Goal: Information Seeking & Learning: Find specific page/section

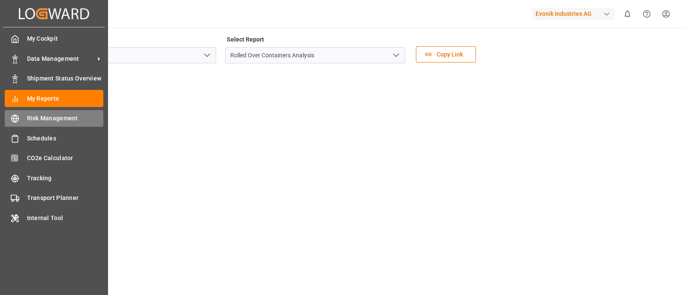
click at [53, 114] on span "Risk Management" at bounding box center [65, 118] width 77 height 9
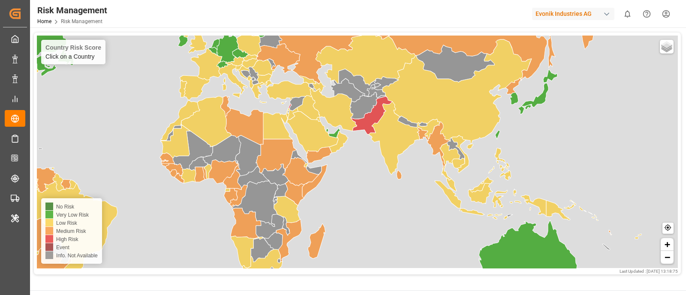
click at [668, 262] on link "−" at bounding box center [667, 257] width 13 height 13
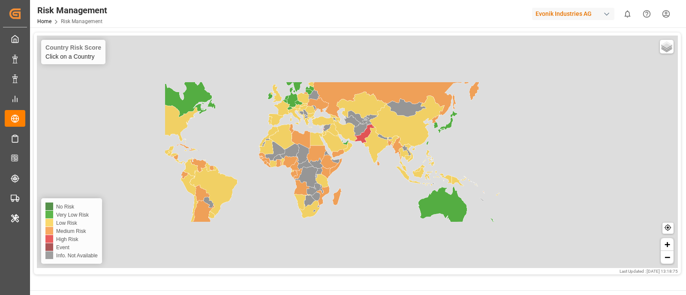
click at [668, 262] on link "−" at bounding box center [667, 257] width 13 height 13
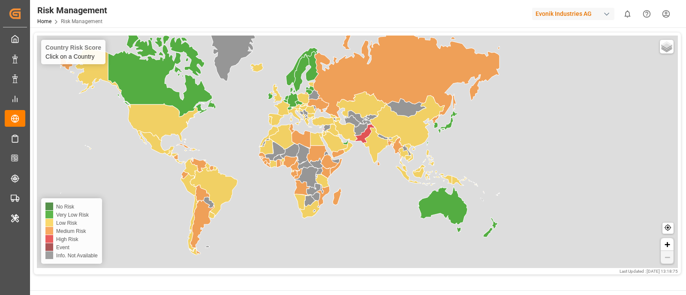
click at [668, 262] on link "−" at bounding box center [667, 257] width 13 height 13
click at [683, 66] on div "Country Risk Score Click on a Country Basic Grayscale Streets Dark Countries Lo…" at bounding box center [357, 153] width 657 height 252
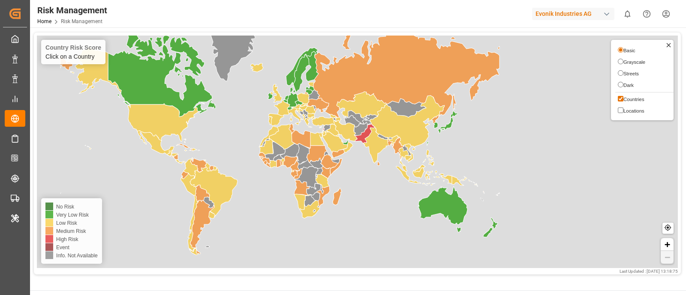
click at [621, 61] on input "Grayscale" at bounding box center [621, 62] width 6 height 6
radio input "true"
click at [618, 74] on input "Streets" at bounding box center [621, 73] width 6 height 6
radio input "true"
click at [619, 52] on input "Basic" at bounding box center [621, 50] width 6 height 6
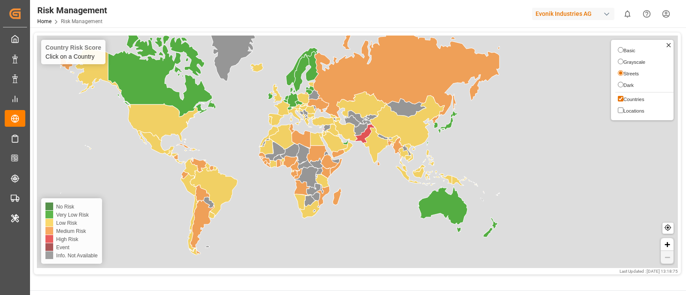
radio input "true"
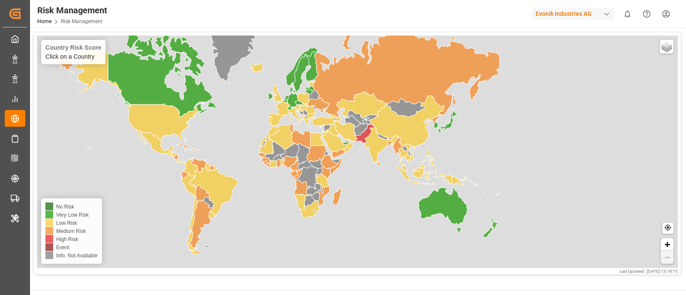
click at [379, 144] on icon at bounding box center [381, 145] width 36 height 36
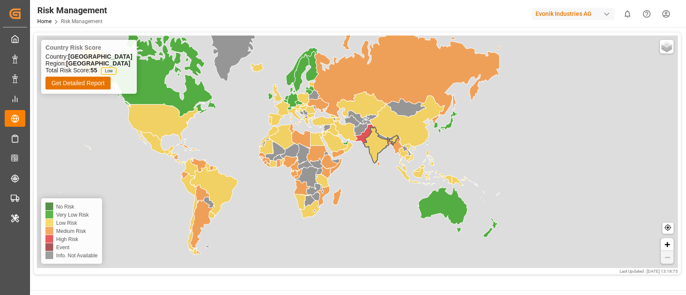
click at [158, 18] on div "Risk Management Home Risk Management Evonik Industries AG 0 Notifications Only …" at bounding box center [355, 13] width 662 height 27
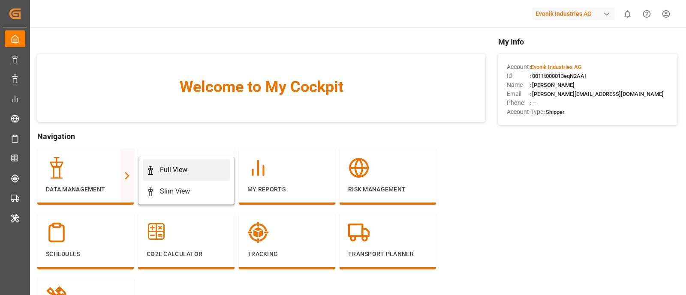
click at [180, 169] on div "Full View" at bounding box center [173, 170] width 27 height 10
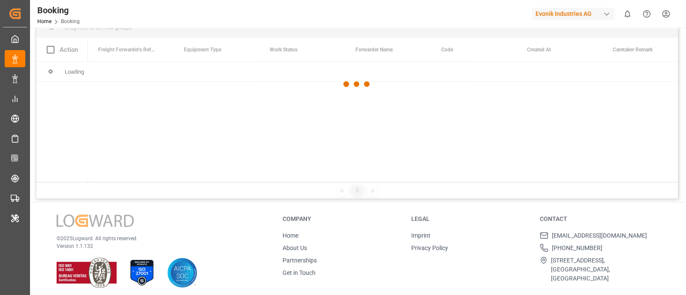
scroll to position [95, 0]
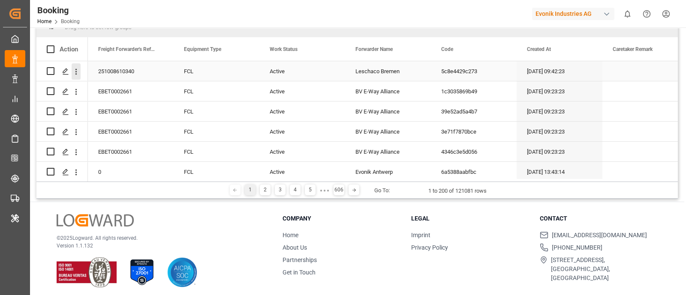
click at [78, 70] on icon "open menu" at bounding box center [76, 71] width 9 height 9
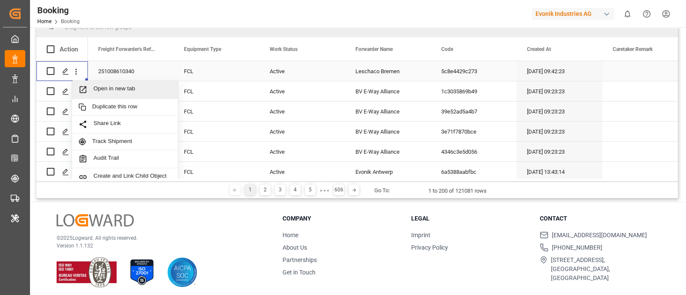
click at [115, 87] on span "Open in new tab" at bounding box center [132, 89] width 78 height 9
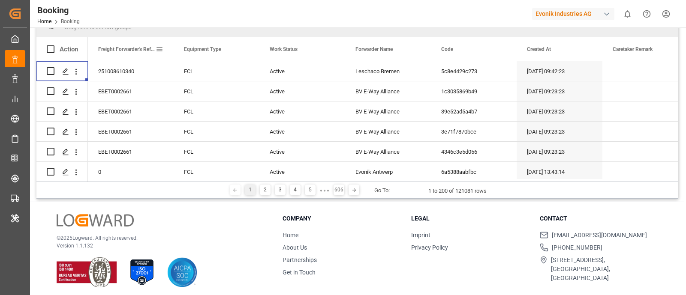
scroll to position [0, 0]
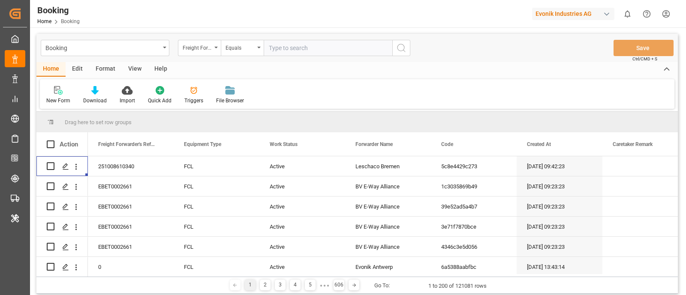
click at [103, 72] on div "Format" at bounding box center [105, 69] width 33 height 15
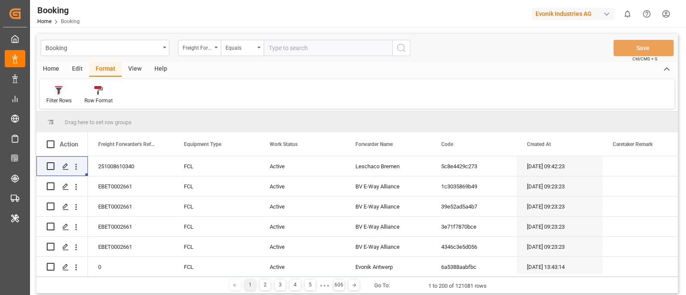
click at [69, 93] on div at bounding box center [58, 90] width 25 height 9
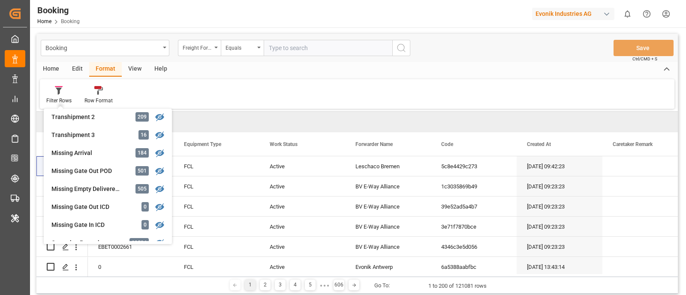
scroll to position [311, 0]
click at [82, 175] on div "Missing Gate Out POD 501" at bounding box center [107, 170] width 121 height 18
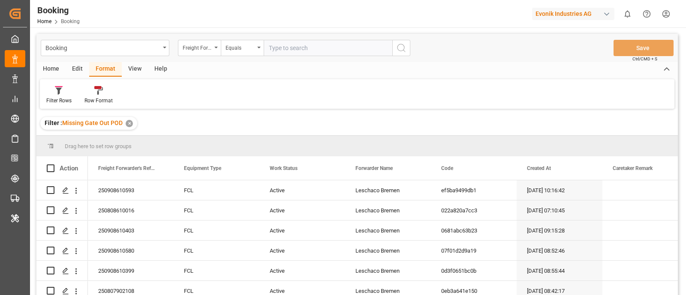
click at [670, 66] on icon at bounding box center [666, 69] width 9 height 10
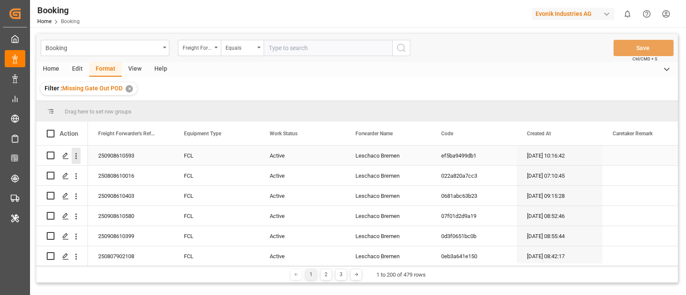
click at [78, 157] on icon "open menu" at bounding box center [76, 156] width 9 height 9
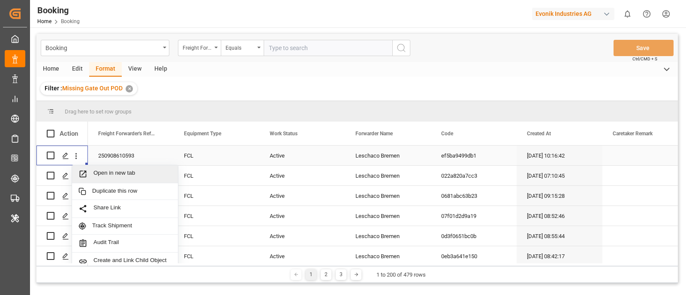
click at [107, 172] on span "Open in new tab" at bounding box center [132, 174] width 78 height 9
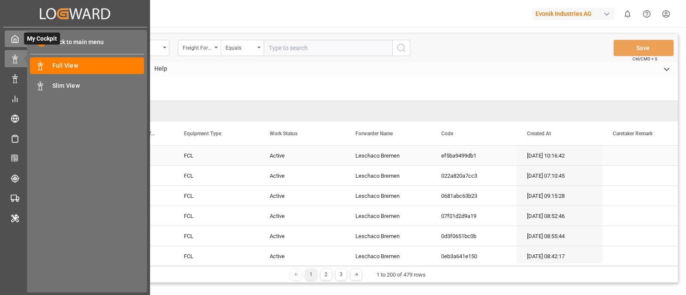
click at [19, 36] on div "My Cockpit My Cockpit" at bounding box center [75, 38] width 141 height 17
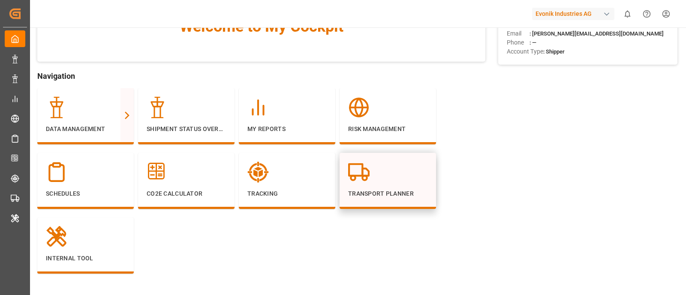
scroll to position [100, 0]
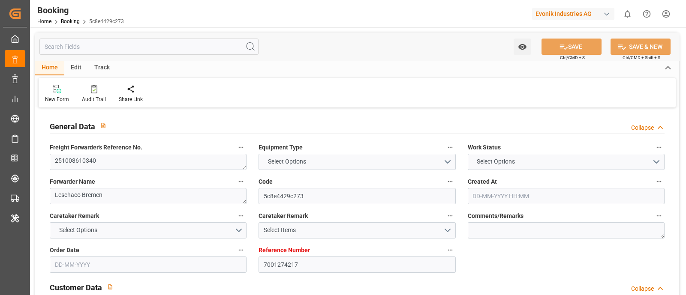
type input "7001274217"
type input "9839210"
type input "CMACGM"
type input "CMA CGM Group"
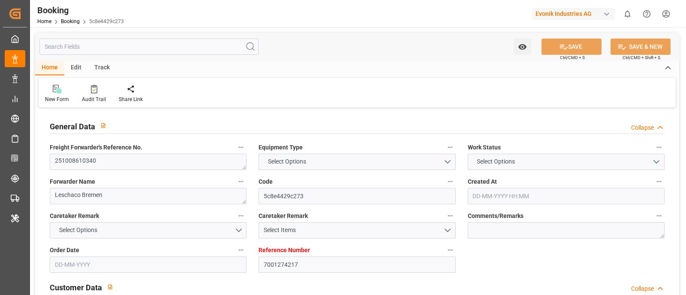
type input "BEANR"
type input "TWKEL"
type input "CNSHG"
type input "BEANR"
type input "TWKEL"
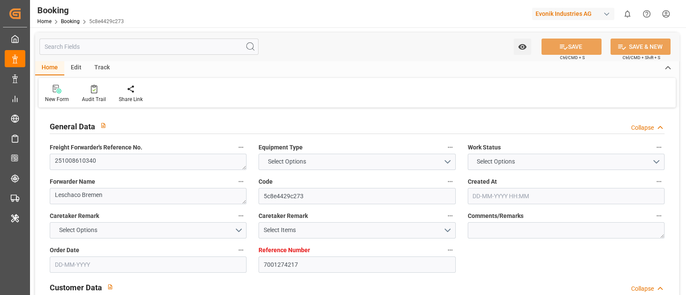
type input "9172313"
type input "12-09-2025 09:42"
type input "12-09-2025"
type input "10-12-2025"
type input "02-10-2025"
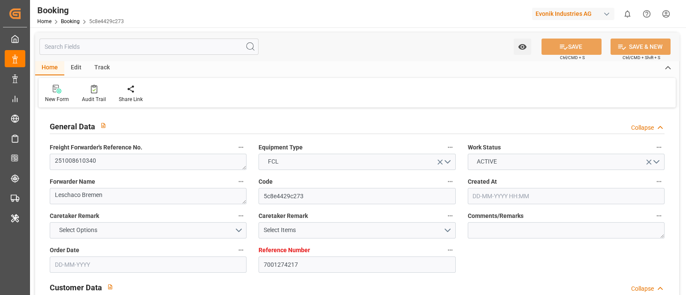
type input "02-10-2025 00:00"
type input "06-10-2025 00:00"
type input "15-09-2025"
type input "26-09-2025"
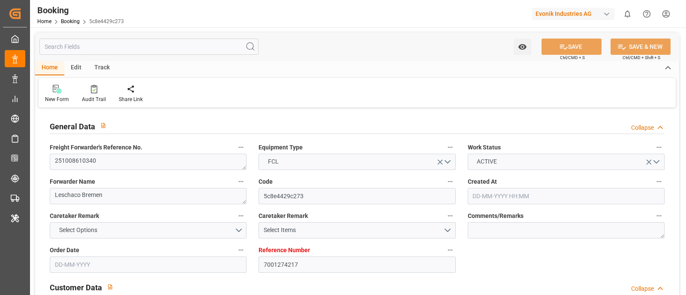
type input "17-10-2025 00:00"
type input "14-10-2025 00:00"
type input "19-12-2025 00:00"
type input "10-12-2025 00:00"
type input "04-12-2025 11:00"
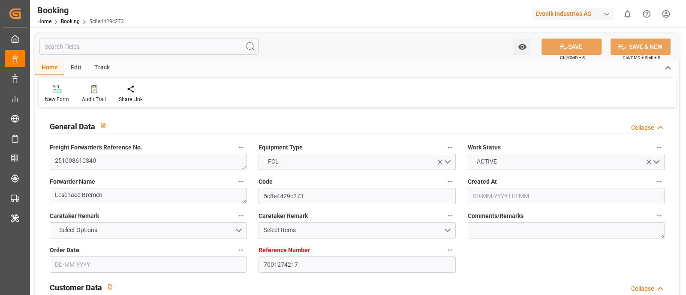
type input "04-12-2025 00:00"
type input "18-12-2025 07:00"
type input "12-12-2025 00:00"
type input "06-10-2025 12:28"
type input "05-10-2025"
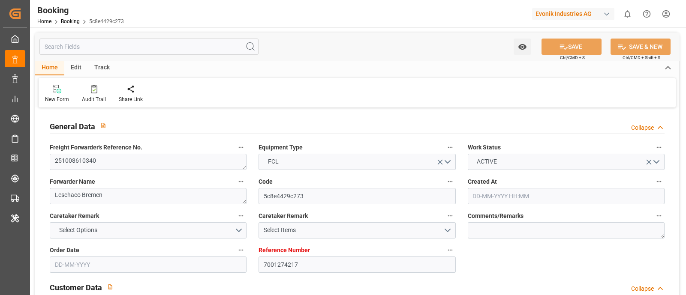
type input "15-10-2025 22:00"
type input "04-12-2025 11:00"
type input "04-12-2025 19:51"
type input "18-12-2025 07:00"
type input "19-12-2025 15:00"
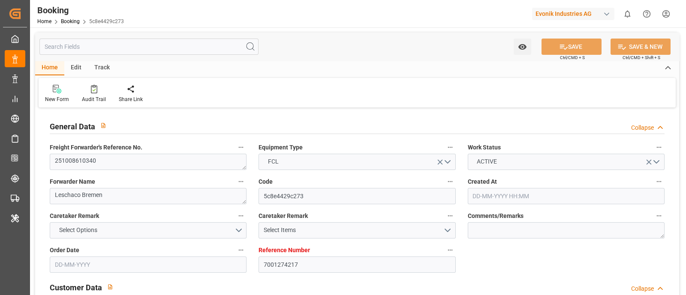
type input "19-12-2025 21:38"
type input "23-12-2025 21:38"
click at [105, 63] on div "Track" at bounding box center [102, 68] width 28 height 15
click at [58, 94] on div "Tracking" at bounding box center [55, 93] width 33 height 19
type input "7001258631"
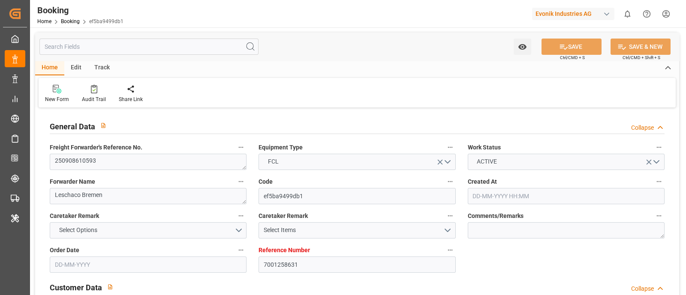
type input "9332987"
type input "Hapag [PERSON_NAME]"
type input "Hapag Lloyd Aktiengesellschaft"
type input "NLRTM"
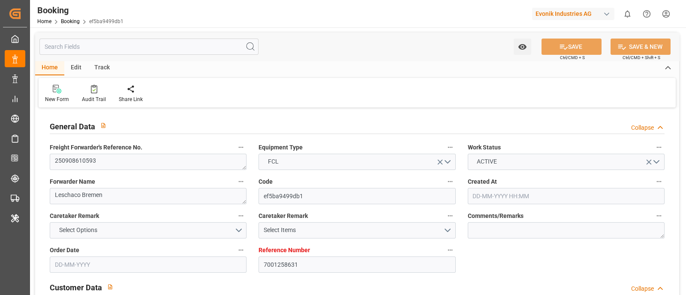
type input "USORF"
type input "15"
type input "USLUI"
type input "0"
type input "NLRTM"
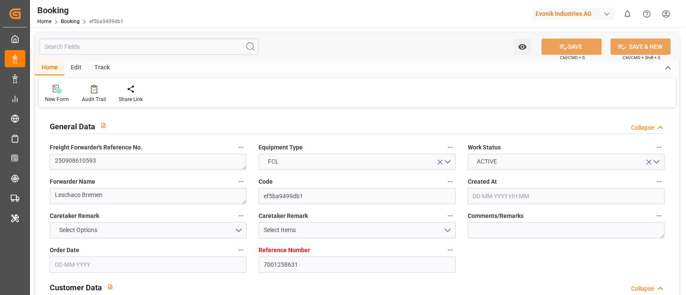
type input "USORF"
type input "26-08-2025 10:16"
type input "26-08-2025"
type input "18-09-2025"
type input "02-09-2025"
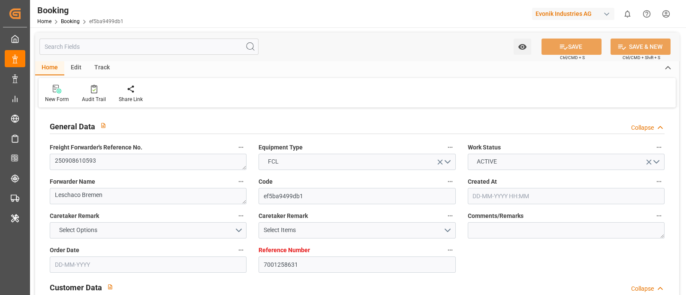
type input "02-09-2025 00:00"
type input "04-09-2025 00:00"
type input "01-09-2025"
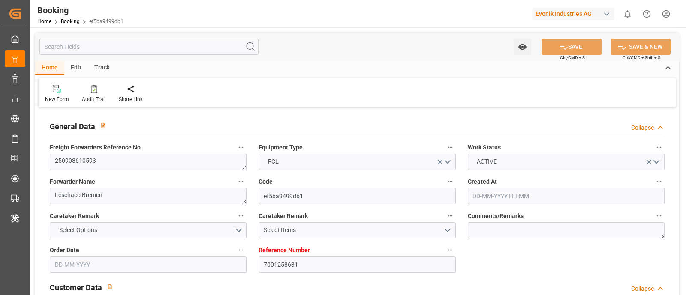
type input "14-09-2025 15:00"
type input "14-09-2025 00:00"
type input "14-09-2025 12:42"
type input "07-09-2025 20:48"
type input "29-09-2025 11:00"
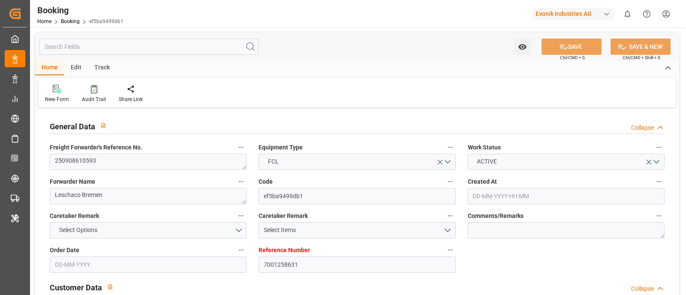
type input "28-09-2025 00:00"
type input "29-09-2025 11:15"
type input "05-10-2025 00:00"
type input "06-10-2025 12:29"
type input "06-10-2025"
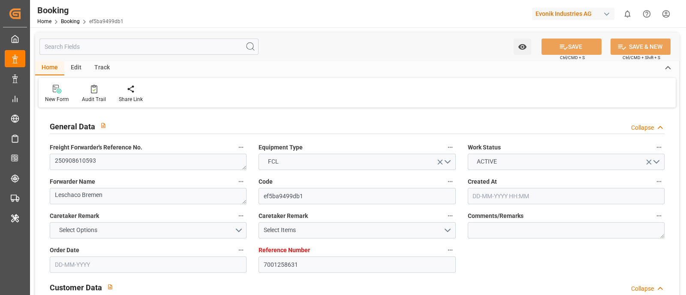
type input "06-09-2025 21:00"
type input "14-09-2025 05:08"
type input "14-09-2025 11:00"
type input "14-09-2025 13:12"
type input "29-09-2025 11:00"
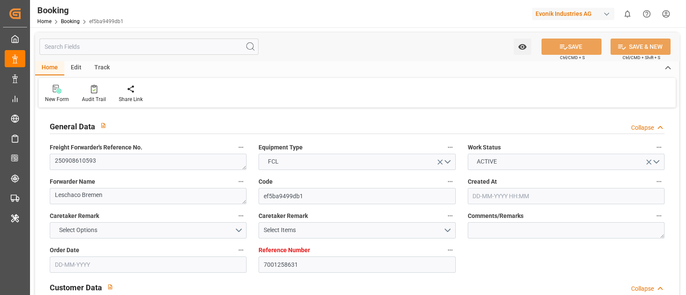
type input "29-09-2025 10:52"
type input "29-09-2025 21:39"
type input "29-09-2025 11:15"
type input "30-09-2025 03:10"
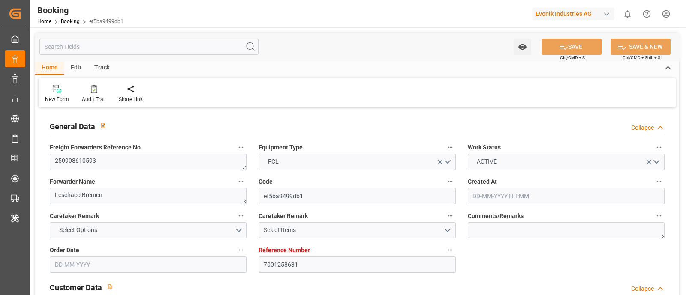
type input "01-10-2025 12:00"
type input "04-10-2025 03:10"
click at [101, 71] on div "Track" at bounding box center [102, 68] width 28 height 15
click at [63, 97] on div "Tracking" at bounding box center [55, 100] width 20 height 8
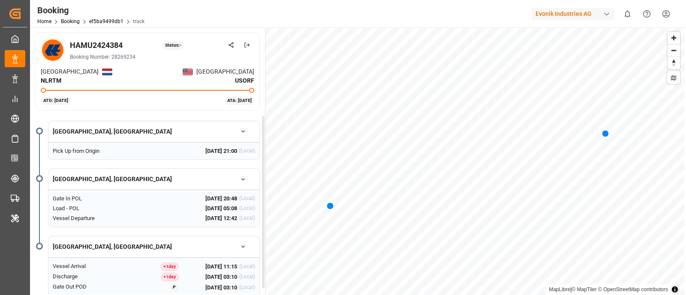
scroll to position [10, 0]
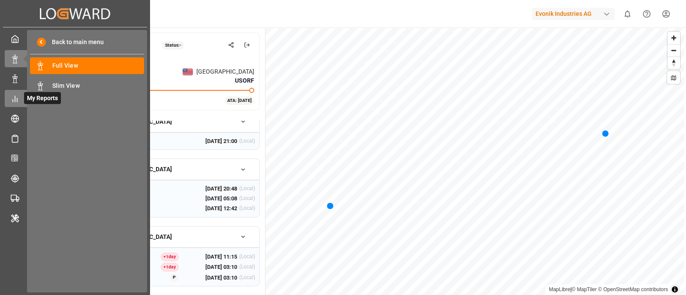
click at [18, 97] on icon at bounding box center [15, 99] width 9 height 9
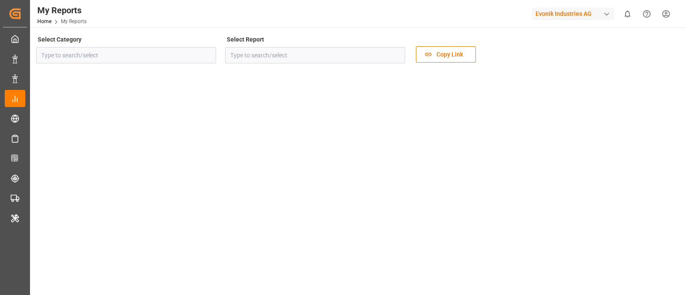
type input "Transport"
type input "Rolled Over Containers Analysis"
click at [202, 54] on icon "open menu" at bounding box center [207, 55] width 10 height 10
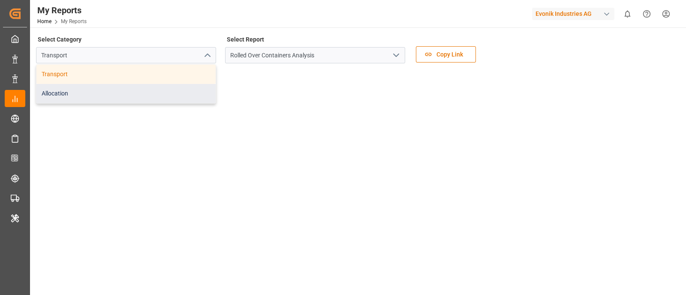
click at [188, 97] on div "Allocation" at bounding box center [125, 93] width 179 height 19
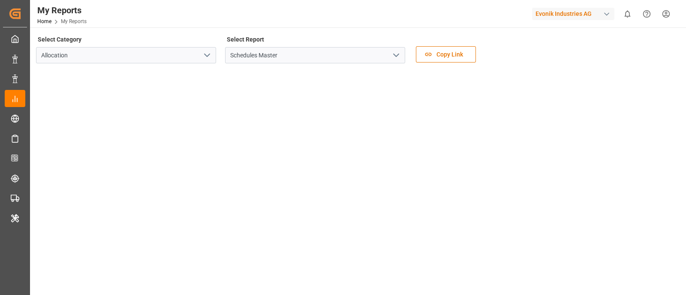
click at [397, 60] on icon "open menu" at bounding box center [396, 55] width 10 height 10
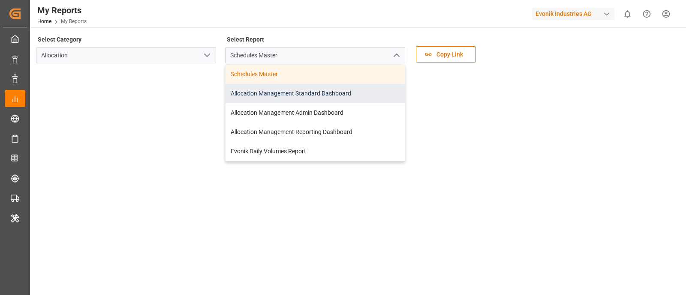
click at [370, 94] on div "Allocation Management Standard Dashboard" at bounding box center [314, 93] width 179 height 19
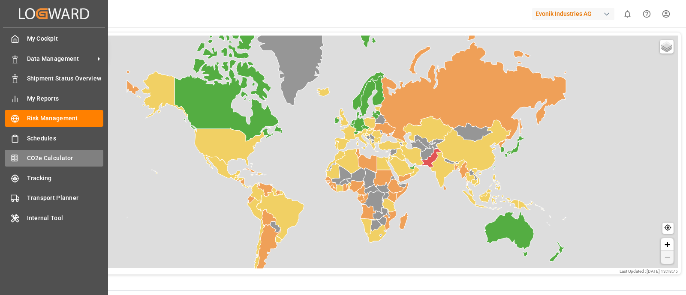
click at [54, 158] on span "CO2e Calculator" at bounding box center [65, 158] width 77 height 9
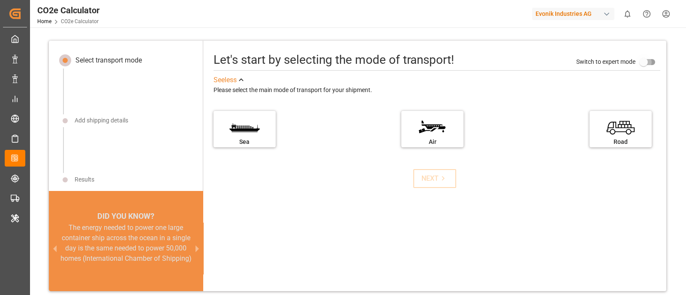
click at [650, 59] on input "primary checkbox" at bounding box center [643, 62] width 49 height 16
click at [640, 64] on input "primary checkbox" at bounding box center [652, 62] width 49 height 16
checkbox input "false"
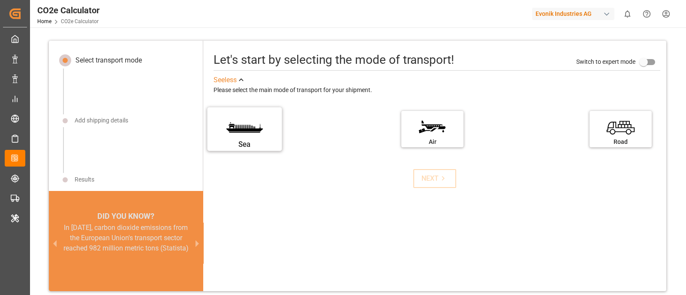
click at [245, 141] on div "Sea" at bounding box center [244, 144] width 64 height 11
click at [0, 0] on input "Sea" at bounding box center [0, 0] width 0 height 0
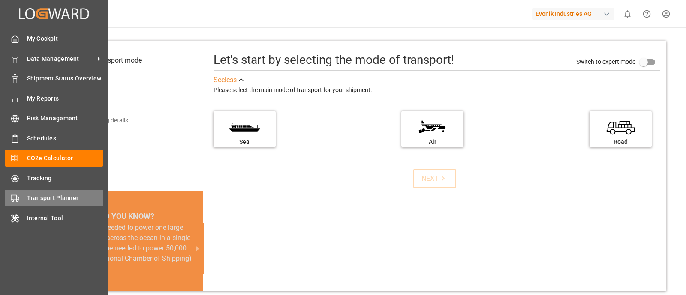
click at [61, 197] on span "Transport Planner" at bounding box center [65, 198] width 77 height 9
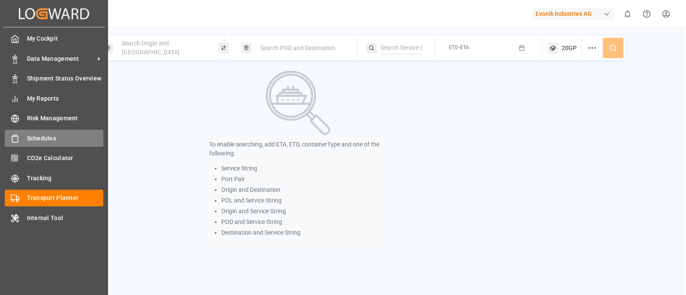
click at [48, 142] on span "Schedules" at bounding box center [65, 138] width 77 height 9
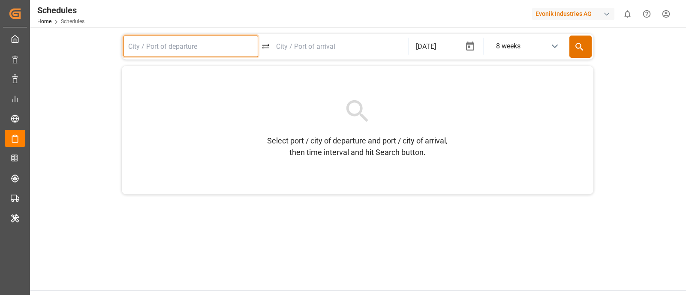
click at [165, 44] on input at bounding box center [190, 46] width 135 height 21
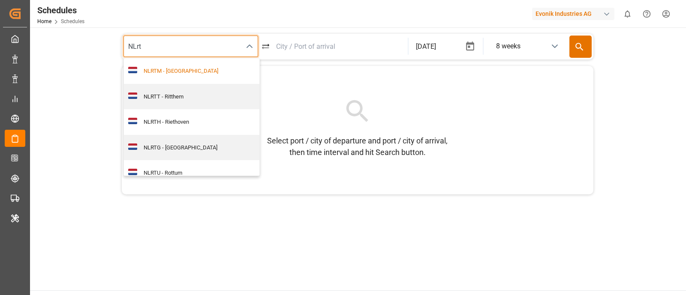
click at [222, 68] on div "NLRTM - Rotterdam" at bounding box center [196, 71] width 118 height 9
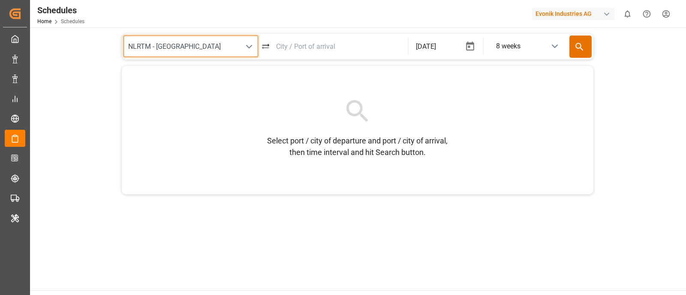
type input "NLRTM - Rotterdam"
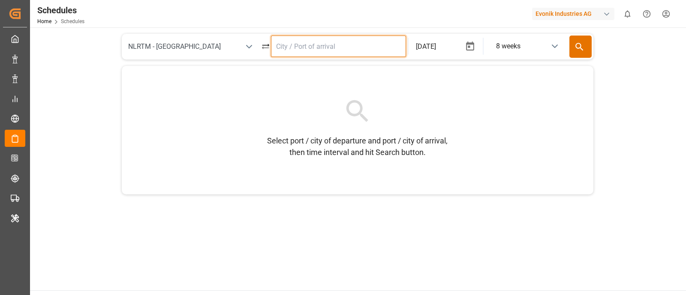
click at [299, 44] on input at bounding box center [338, 46] width 135 height 21
type input "c"
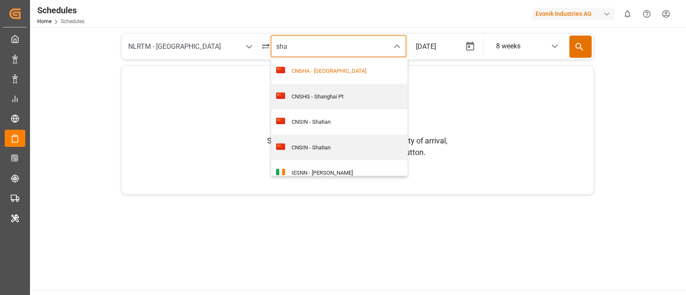
click at [348, 72] on div "CNSHA - Shanghai" at bounding box center [344, 71] width 118 height 9
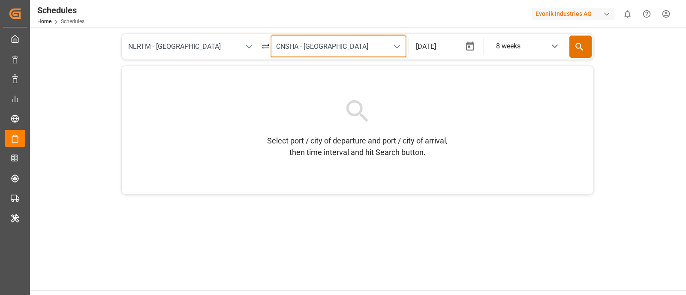
type input "CNSHA - Shanghai"
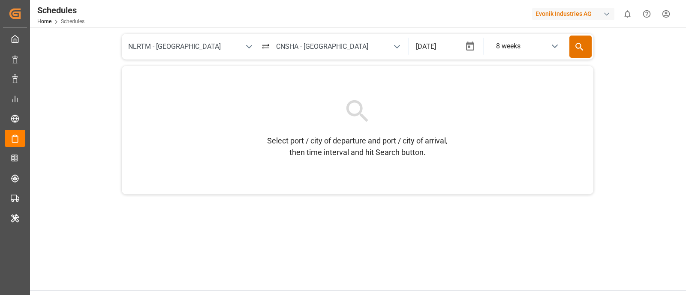
click at [470, 89] on div "Select port / city of departure and port / city of arrival, then time interval …" at bounding box center [358, 130] width 472 height 129
click at [585, 49] on button "Search" at bounding box center [580, 47] width 22 height 22
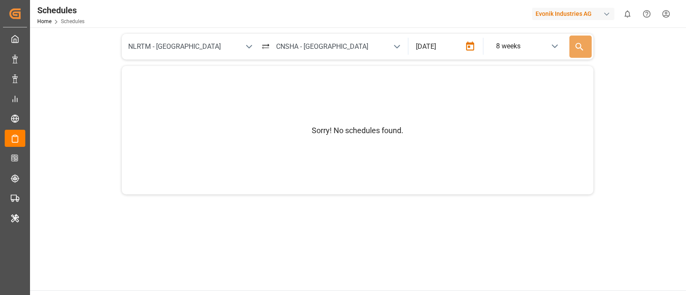
click at [470, 42] on icon "button" at bounding box center [470, 46] width 8 height 9
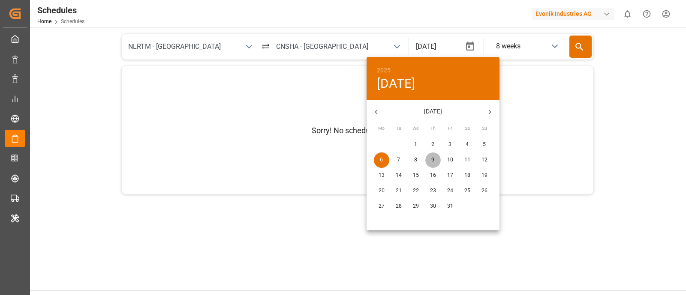
click at [437, 156] on span "9" at bounding box center [432, 160] width 15 height 8
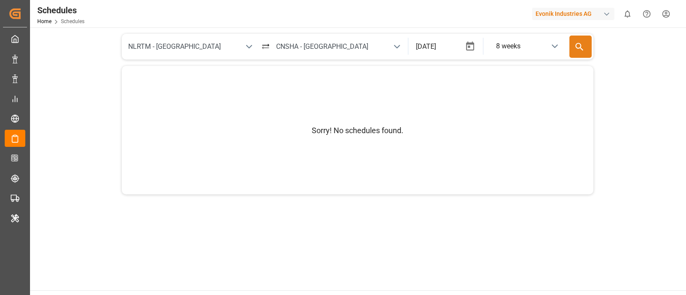
drag, startPoint x: 516, startPoint y: 131, endPoint x: 581, endPoint y: 49, distance: 104.3
click at [581, 49] on div "NLRTM - Rotterdam CNSHA - Shanghai 2025/10/09 ​ 8 weeks Search Sorry! No schedu…" at bounding box center [358, 117] width 472 height 180
click at [581, 49] on icon at bounding box center [579, 47] width 8 height 8
click at [474, 52] on button "button" at bounding box center [470, 46] width 21 height 21
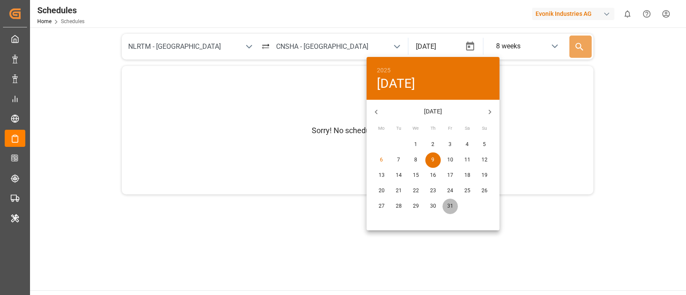
click at [450, 203] on p "31" at bounding box center [450, 207] width 6 height 8
type input "2025/10/31"
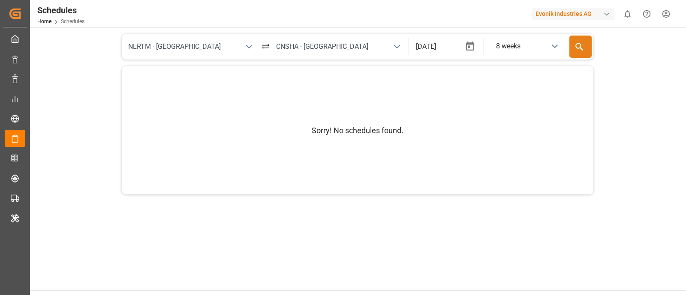
click at [577, 43] on icon at bounding box center [579, 47] width 11 height 11
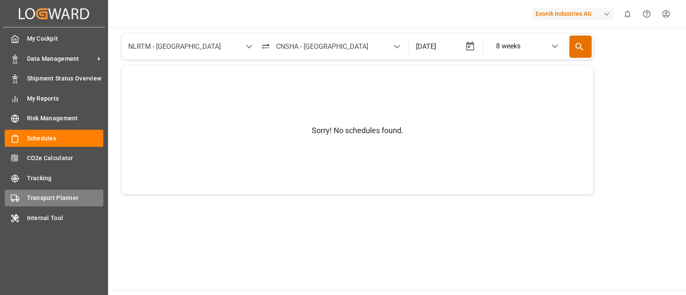
click at [49, 201] on span "Transport Planner" at bounding box center [65, 198] width 77 height 9
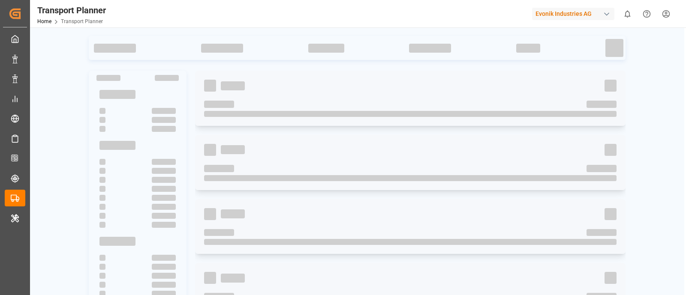
click at [104, 24] on div "Home Transport Planner" at bounding box center [71, 21] width 69 height 9
drag, startPoint x: 109, startPoint y: 10, endPoint x: 32, endPoint y: 4, distance: 77.4
click at [32, 4] on div "Transport Planner Home Transport Planner Evonik Industries AG 0 Notifications O…" at bounding box center [355, 13] width 662 height 27
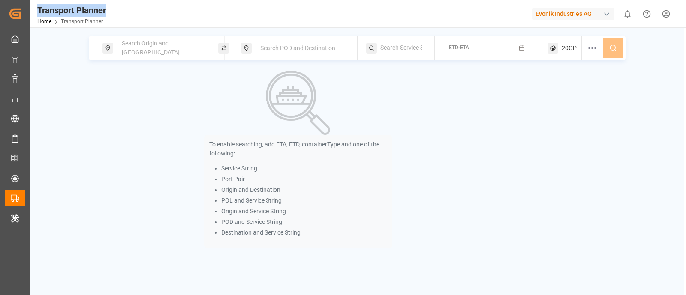
copy div "Transport Planner"
click at [352, 97] on div "To enable searching, add ETA, ETD, containerType and one of the following: Serv…" at bounding box center [298, 160] width 188 height 178
click at [587, 46] on icon at bounding box center [592, 48] width 10 height 10
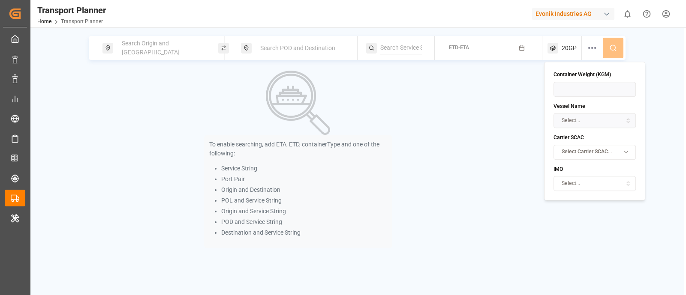
click at [480, 137] on div "To enable searching, add ETA, ETD, containerType and one of the following: Serv…" at bounding box center [298, 160] width 419 height 178
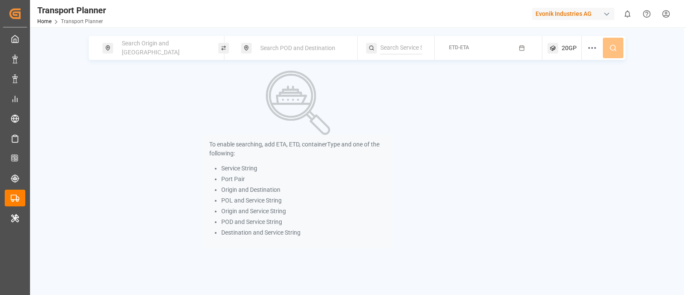
click at [560, 48] on div "20GP" at bounding box center [564, 48] width 34 height 24
click at [589, 88] on icon "button" at bounding box center [592, 89] width 6 height 6
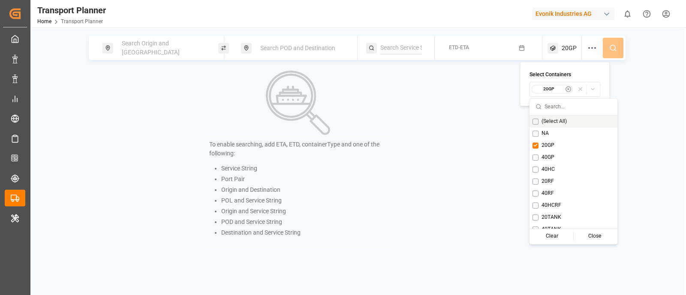
click at [445, 153] on div "To enable searching, add ETA, ETD, containerType and one of the following: Serv…" at bounding box center [298, 160] width 419 height 178
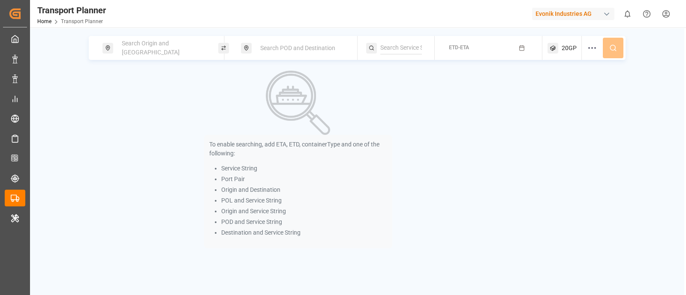
click at [129, 49] on span "Search Origin and [GEOGRAPHIC_DATA]" at bounding box center [151, 48] width 58 height 16
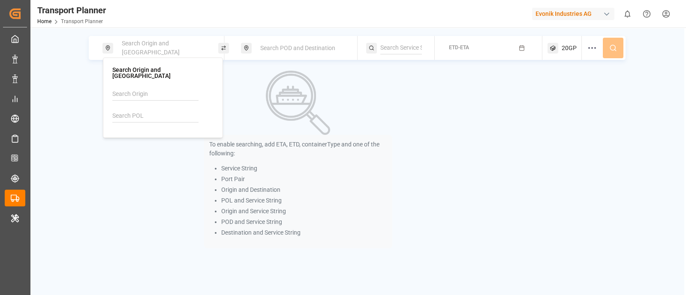
click at [138, 115] on input at bounding box center [155, 116] width 86 height 13
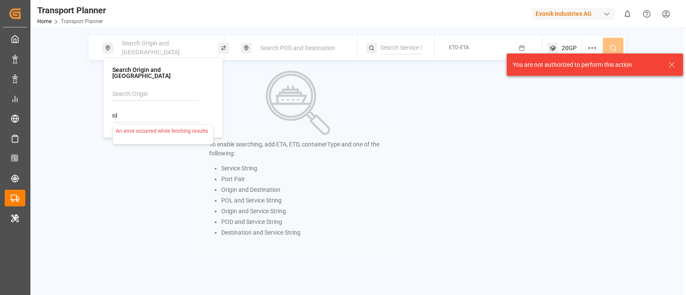
type input "n"
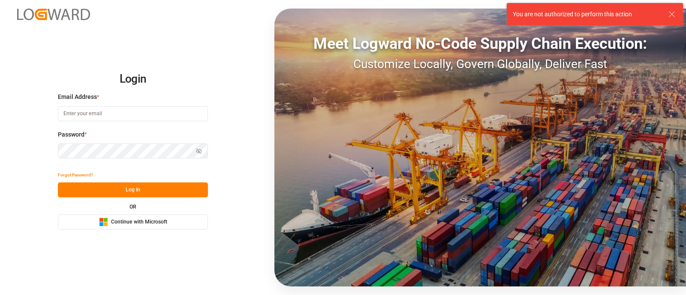
click at [158, 220] on span "Continue with Microsoft" at bounding box center [139, 223] width 56 height 8
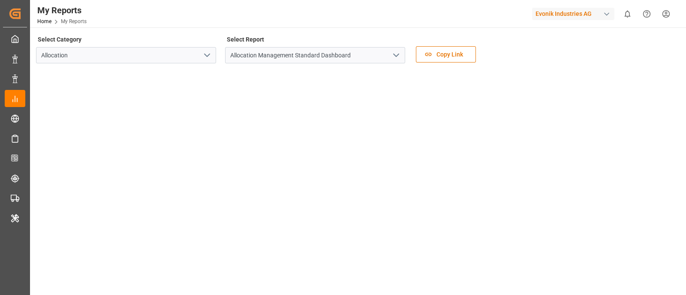
click at [396, 57] on polyline "open menu" at bounding box center [396, 55] width 5 height 3
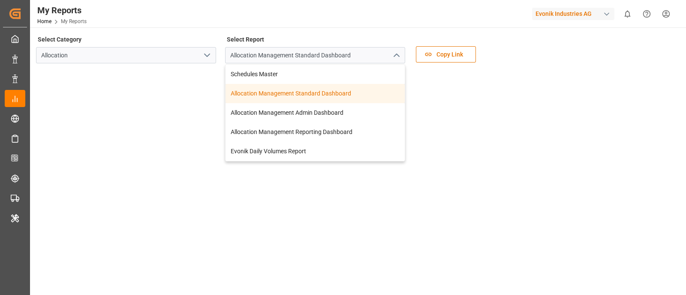
click at [203, 51] on icon "open menu" at bounding box center [207, 55] width 10 height 10
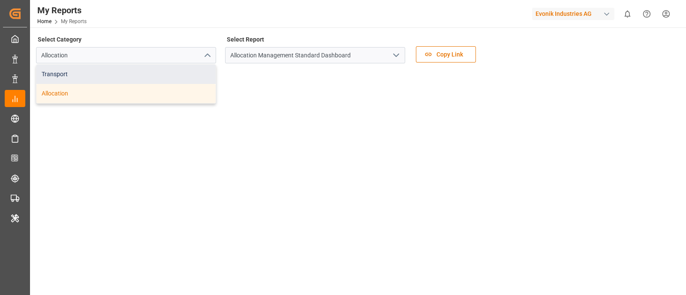
click at [184, 77] on div "Transport" at bounding box center [125, 74] width 179 height 19
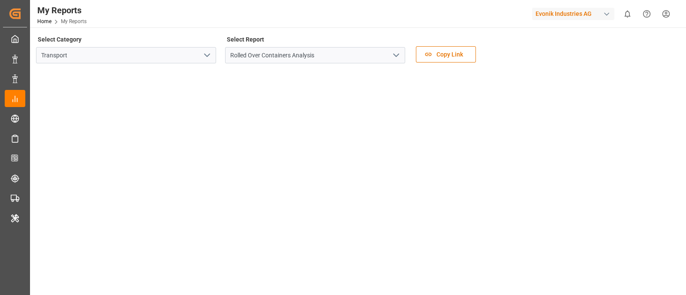
click at [394, 54] on icon "open menu" at bounding box center [396, 55] width 10 height 10
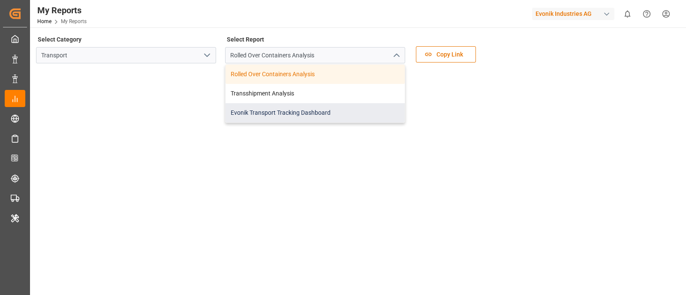
click at [371, 110] on div "Evonik Transport Tracking Dashboard" at bounding box center [314, 112] width 179 height 19
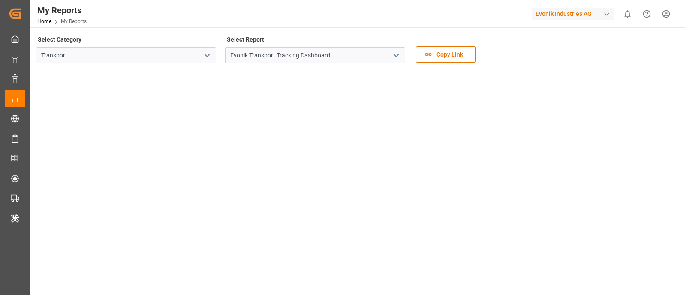
click at [565, 14] on div "Evonik Industries AG" at bounding box center [573, 14] width 82 height 12
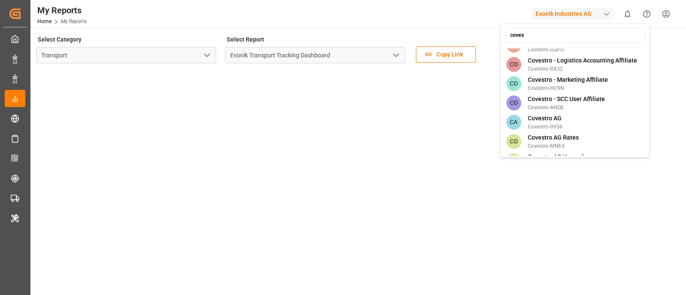
scroll to position [102, 0]
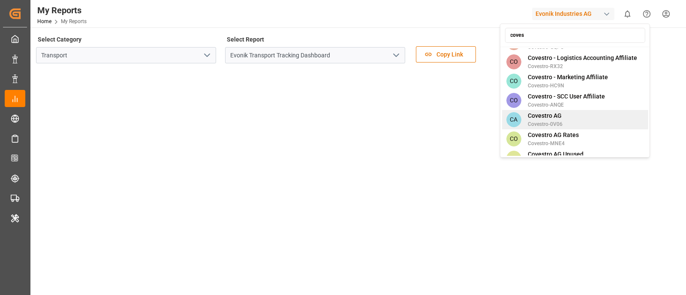
type input "coves"
click at [610, 114] on div "CA Covestro AG Covestro-0V06" at bounding box center [575, 119] width 146 height 19
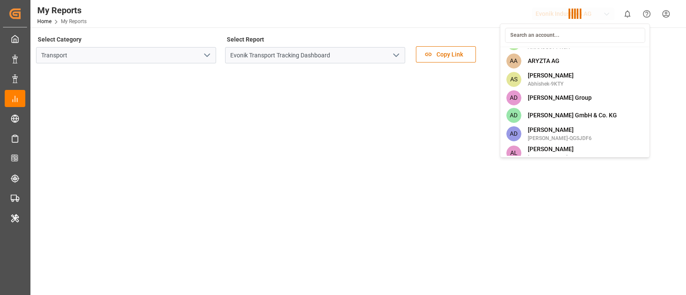
scroll to position [0, 0]
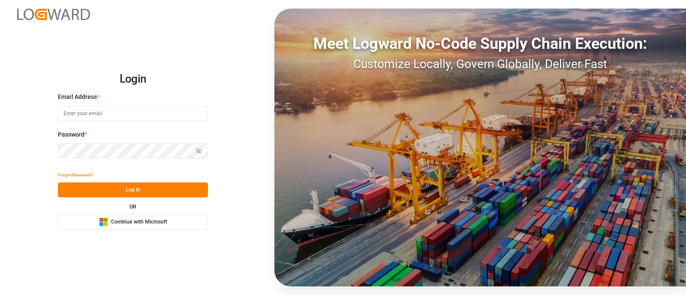
click at [181, 224] on button "Microsoft Logo Continue with Microsoft" at bounding box center [133, 222] width 150 height 15
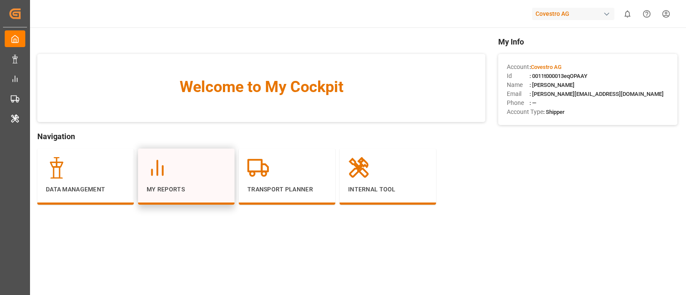
click at [205, 162] on div at bounding box center [186, 167] width 79 height 21
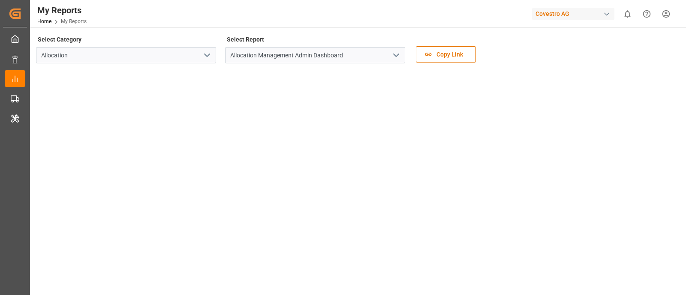
click at [212, 51] on icon "open menu" at bounding box center [207, 55] width 10 height 10
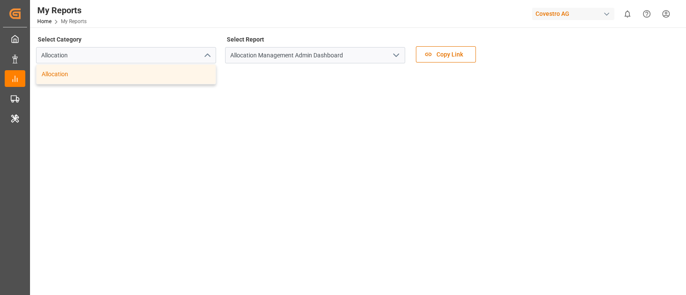
click at [391, 54] on icon "open menu" at bounding box center [396, 55] width 10 height 10
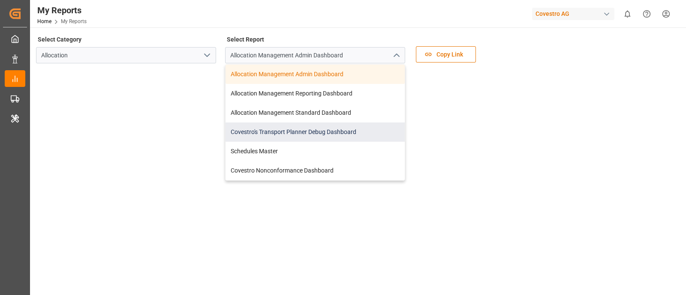
click at [364, 126] on div "Covestro's Transport Planner Debug Dashboard" at bounding box center [314, 132] width 179 height 19
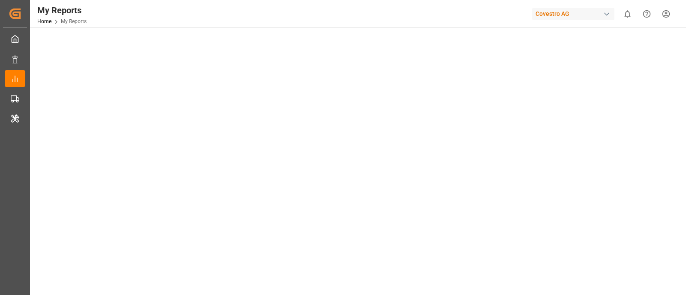
scroll to position [69, 0]
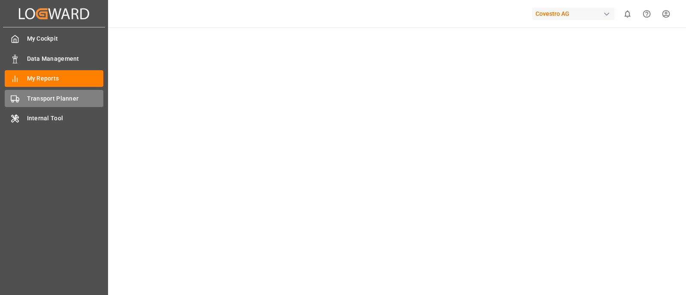
click at [44, 104] on div "Transport Planner Transport Planner" at bounding box center [54, 98] width 99 height 17
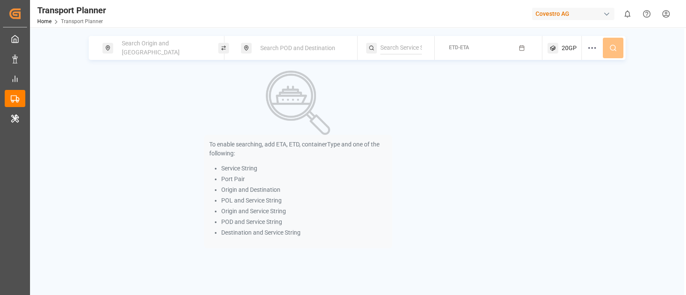
click at [195, 46] on div "Search Origin and POL" at bounding box center [163, 48] width 93 height 25
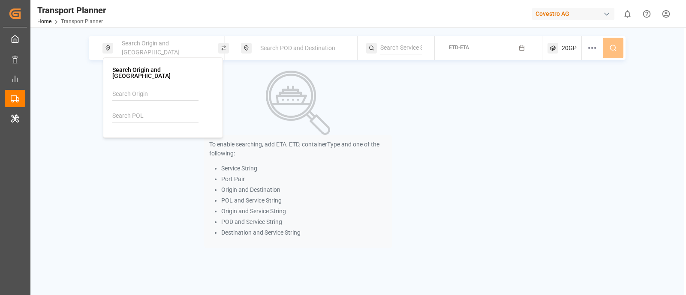
click at [170, 110] on input at bounding box center [155, 116] width 86 height 13
click at [138, 144] on div "Rotterdam" at bounding box center [152, 148] width 58 height 9
type input "NLRTM"
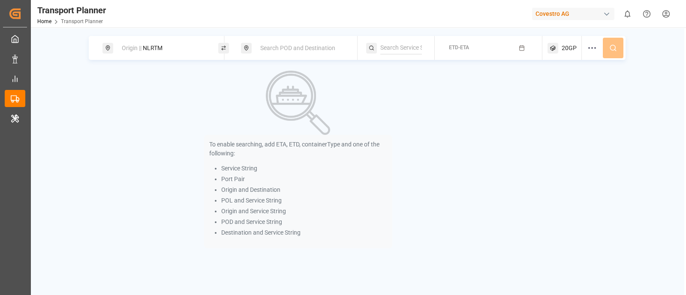
click at [286, 47] on span "Search POD and Destination" at bounding box center [297, 48] width 75 height 7
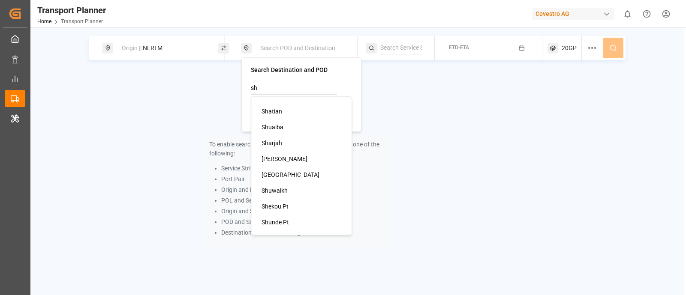
type input "s"
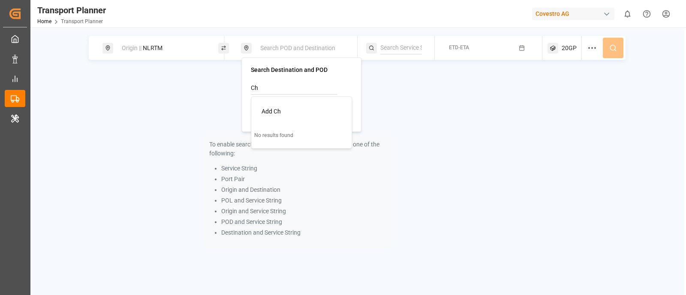
type input "C"
click at [279, 111] on input at bounding box center [294, 110] width 86 height 13
type input "C"
click at [281, 83] on input at bounding box center [294, 88] width 86 height 13
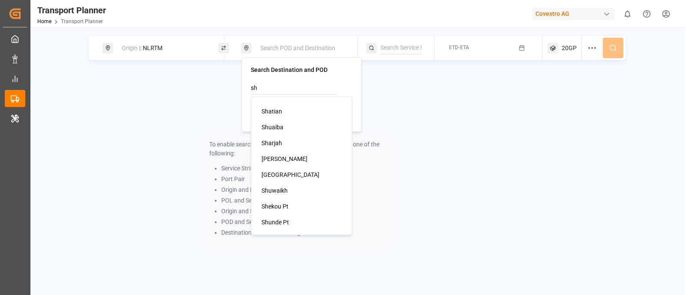
click at [322, 171] on div "Shanghai" at bounding box center [302, 175] width 83 height 9
type input "Shanghai"
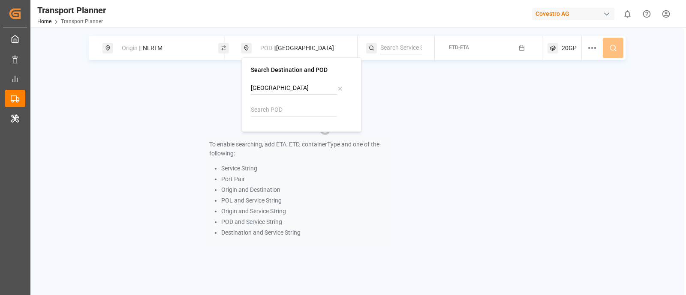
click at [403, 120] on div "To enable searching, add ETA, ETD, containerType and one of the following: Serv…" at bounding box center [298, 160] width 419 height 178
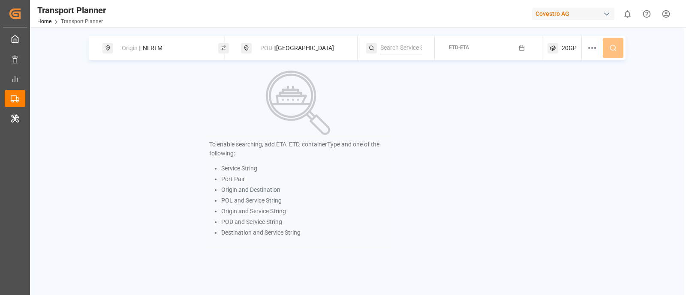
click at [613, 51] on div "Origin || NLRTM POD || Shanghai ETD-ETA 20GP" at bounding box center [357, 48] width 537 height 24
click at [407, 51] on input at bounding box center [401, 48] width 42 height 13
click at [452, 48] on span "ETD-ETA" at bounding box center [459, 48] width 20 height 6
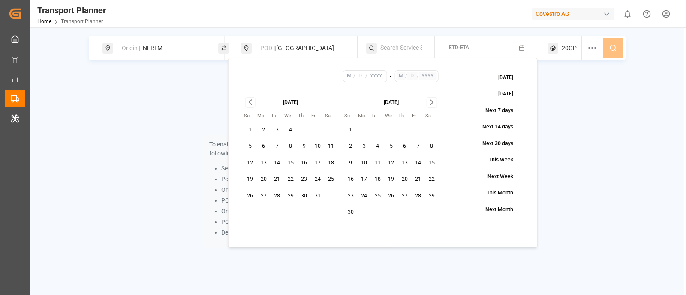
click at [313, 149] on button "10" at bounding box center [318, 147] width 14 height 14
type input "10"
type input "2025"
click at [394, 193] on button "26" at bounding box center [392, 196] width 14 height 14
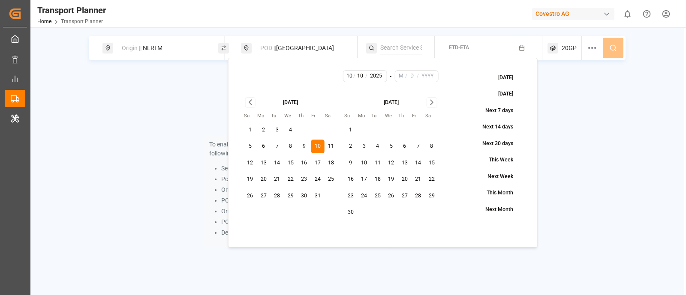
type input "11"
type input "26"
type input "2025"
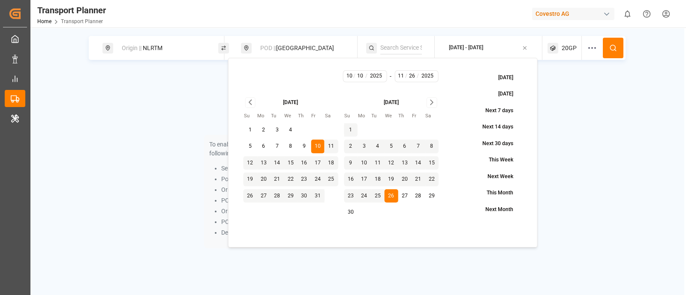
click at [577, 148] on div "To enable searching, add ETA, ETD, containerType and one of the following: Serv…" at bounding box center [357, 160] width 537 height 178
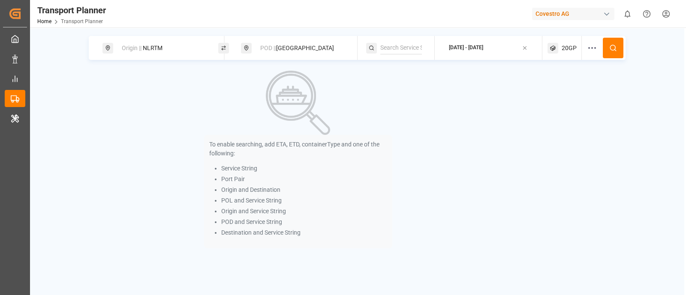
click at [615, 51] on icon at bounding box center [613, 48] width 8 height 8
